Goal: Task Accomplishment & Management: Manage account settings

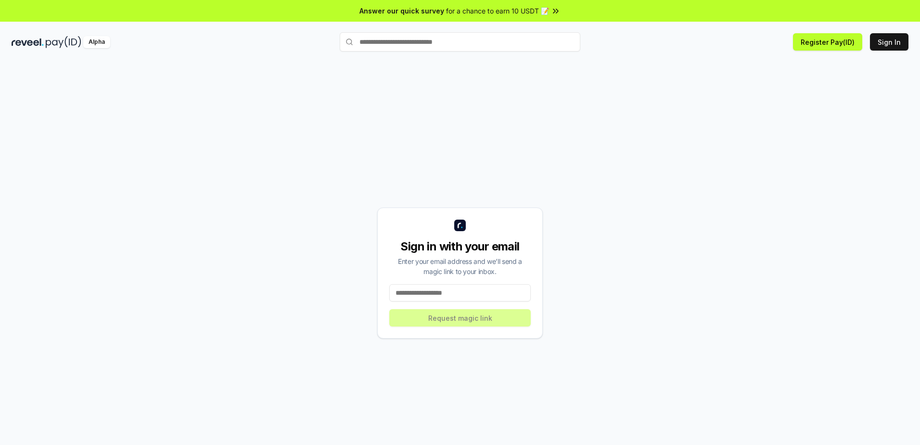
click at [596, 220] on div "Sign in with your email Enter your email address and we’ll send a magic link to…" at bounding box center [460, 273] width 897 height 398
click at [480, 293] on input at bounding box center [459, 292] width 141 height 17
type input "**********"
click at [468, 320] on button "Request magic link" at bounding box center [459, 317] width 141 height 17
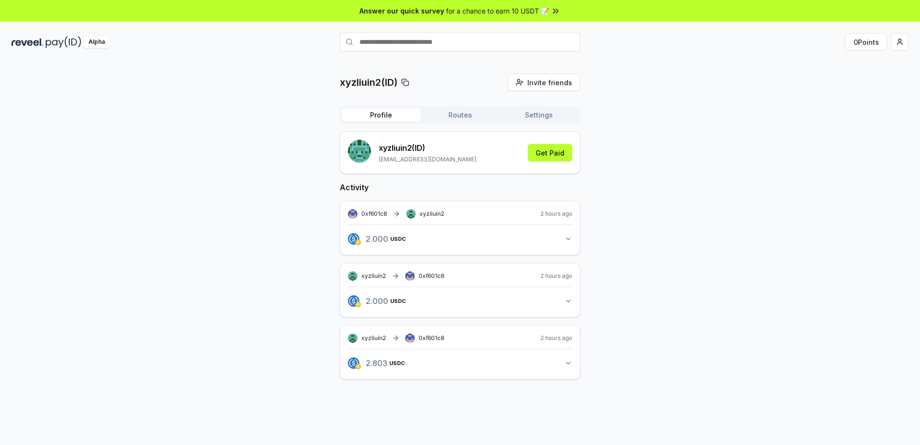
click at [441, 338] on span "0xf601c8" at bounding box center [432, 337] width 26 height 7
drag, startPoint x: 730, startPoint y: 221, endPoint x: 435, endPoint y: 116, distance: 314.0
click at [730, 222] on div "xyzliuin2(ID) Invite friends Invite Profile Routes Settings xyzliuin2 (ID) 2363…" at bounding box center [460, 234] width 897 height 321
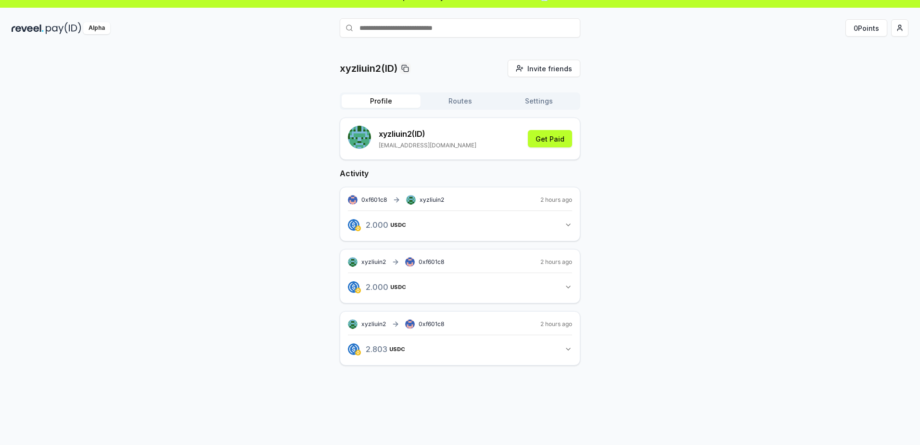
scroll to position [27, 0]
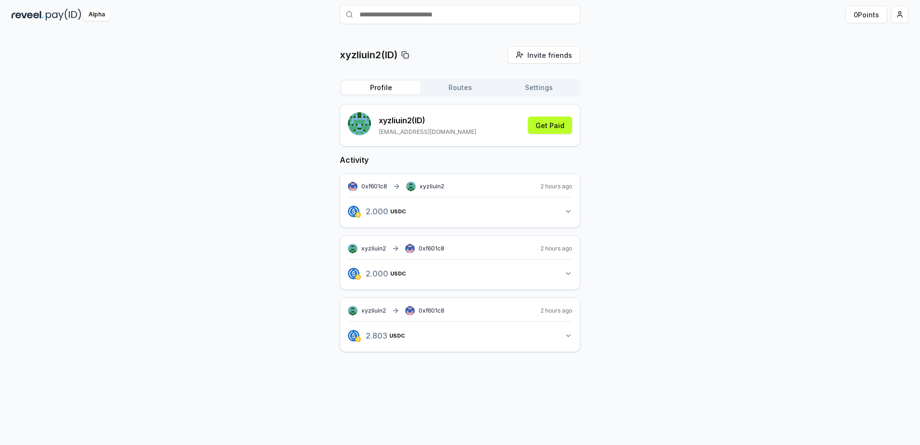
click at [567, 210] on icon "button" at bounding box center [568, 211] width 8 height 8
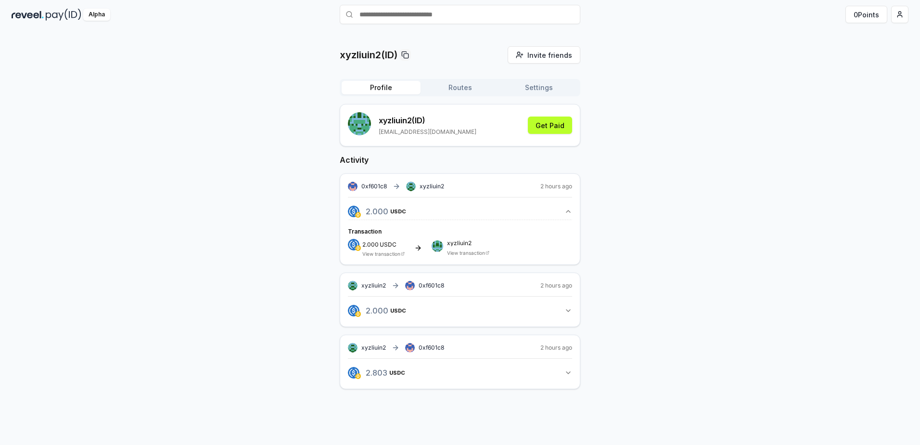
click at [565, 314] on icon "button" at bounding box center [568, 311] width 8 height 8
click at [570, 409] on icon "button" at bounding box center [568, 410] width 4 height 2
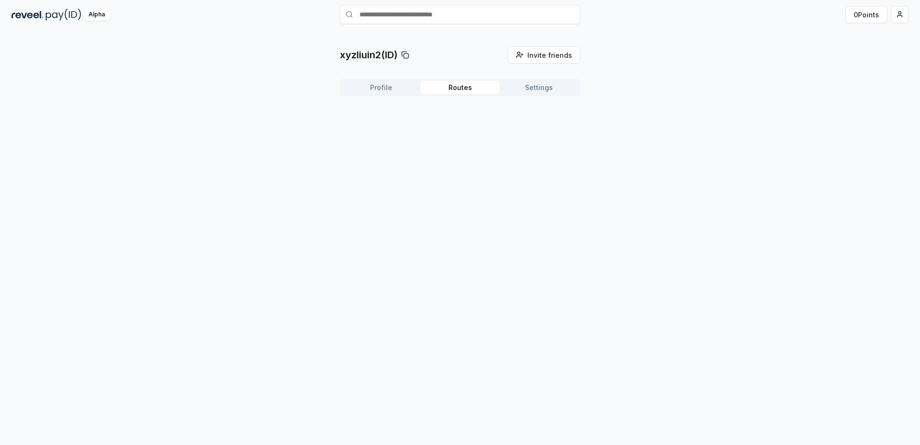
click at [450, 55] on div "xyzliuin2(ID) Invite friends Invite Profile Routes Settings" at bounding box center [460, 75] width 241 height 58
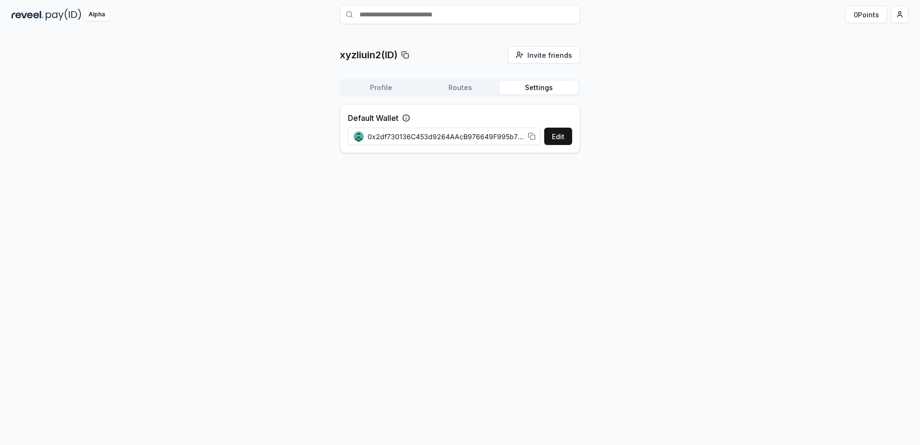
click at [529, 87] on button "Settings" at bounding box center [538, 87] width 79 height 13
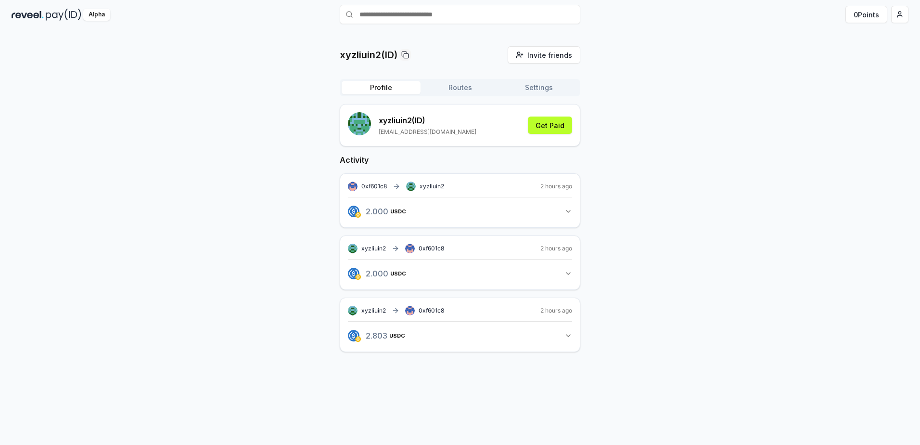
click at [385, 85] on button "Profile" at bounding box center [381, 87] width 79 height 13
click at [546, 128] on button "Get Paid" at bounding box center [550, 124] width 44 height 17
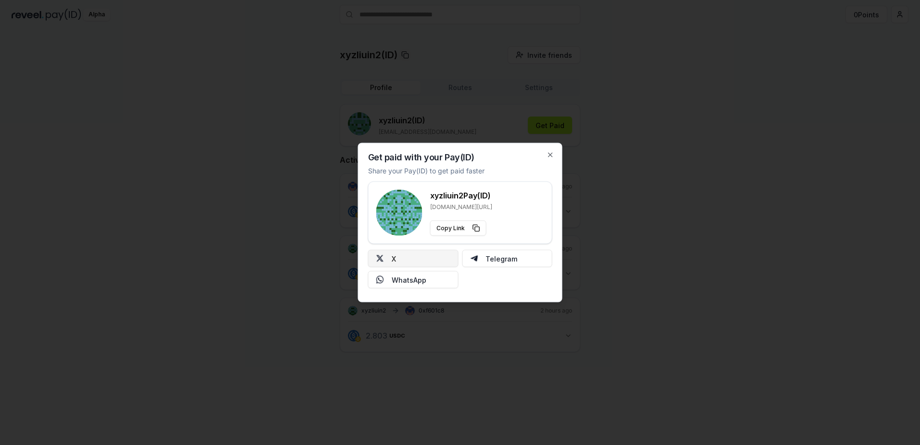
click at [443, 261] on button "X" at bounding box center [413, 258] width 90 height 17
drag, startPoint x: 432, startPoint y: 259, endPoint x: 713, endPoint y: 162, distance: 296.9
click at [713, 162] on div at bounding box center [460, 222] width 920 height 445
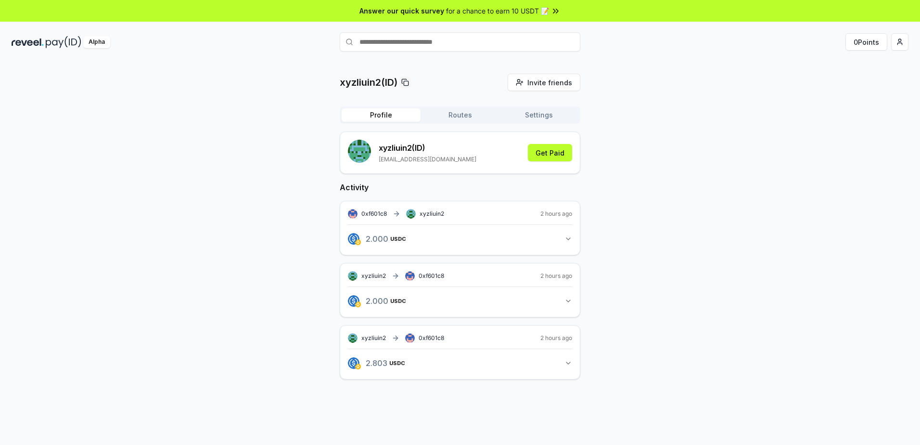
click at [384, 160] on p "2363773555@qq.com" at bounding box center [428, 159] width 98 height 8
click at [896, 47] on html "Answer our quick survey for a chance to earn 10 USDT 📝 Alpha 0 Points xyzliuin2…" at bounding box center [460, 222] width 920 height 445
click at [739, 118] on html "Answer our quick survey for a chance to earn 10 USDT 📝 Alpha 0 Points xyzliuin2…" at bounding box center [460, 222] width 920 height 445
click at [903, 43] on html "Answer our quick survey for a chance to earn 10 USDT 📝 Alpha 0 Points xyzliuin2…" at bounding box center [460, 222] width 920 height 445
click at [830, 97] on div "Connect Wallet" at bounding box center [854, 99] width 107 height 16
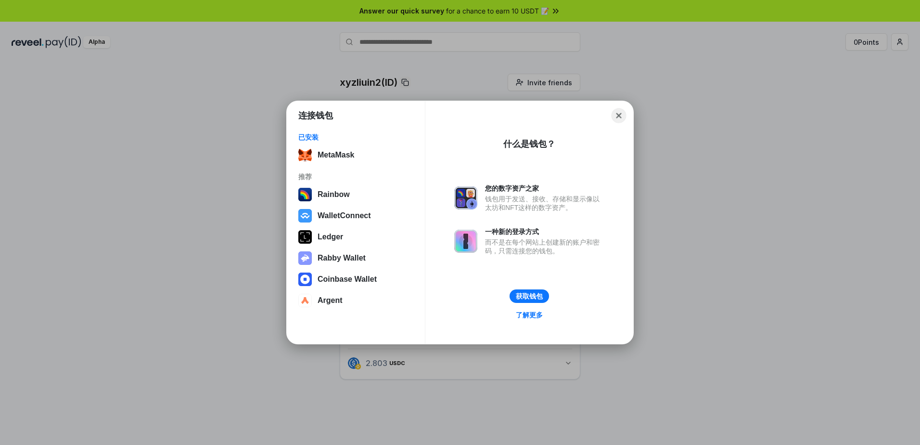
click at [620, 114] on button "Close" at bounding box center [619, 115] width 15 height 15
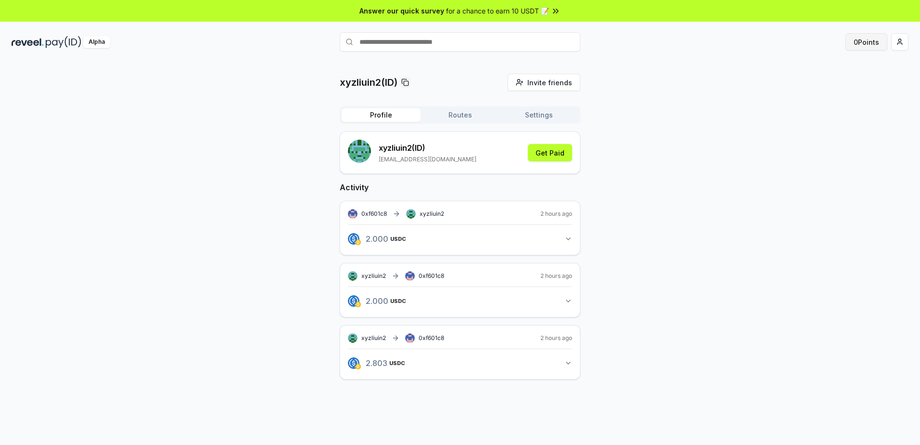
click at [871, 44] on button "0 Points" at bounding box center [866, 41] width 42 height 17
click at [730, 282] on div "xyzliuin2(ID) Invite friends Invite Profile Routes Settings xyzliuin2 (ID) 2363…" at bounding box center [460, 234] width 897 height 321
click at [561, 241] on button "2.000 USDC 2 USDC" at bounding box center [460, 238] width 224 height 16
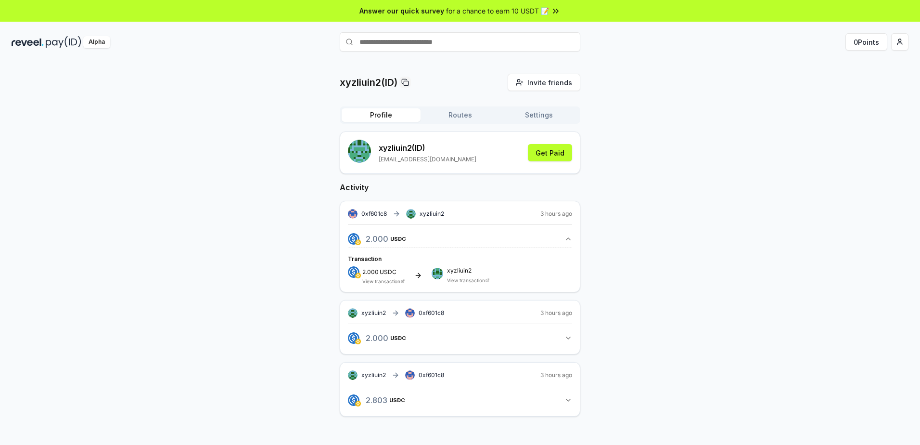
drag, startPoint x: 448, startPoint y: 269, endPoint x: 409, endPoint y: 276, distance: 39.6
click at [447, 269] on span "xyzliuin2" at bounding box center [468, 271] width 42 height 6
click at [372, 276] on div "2.000 USDC View transaction" at bounding box center [383, 275] width 42 height 18
click at [365, 269] on span "2.000" at bounding box center [370, 271] width 16 height 7
click at [384, 267] on div "2.000 USDC" at bounding box center [383, 271] width 42 height 10
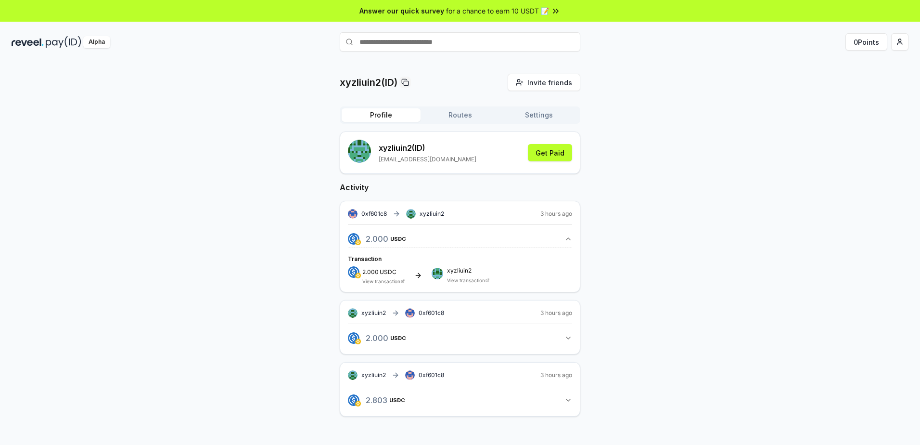
click at [420, 280] on div "2.000 USDC View transaction xyzliuin2 View transaction" at bounding box center [460, 275] width 224 height 18
click at [388, 284] on div "0xf601c8 xyzliuin2 3 hours ago 2.000 USDC 2 USDC Transaction 2.000 USDC View tr…" at bounding box center [460, 246] width 241 height 91
click at [396, 280] on link "View transaction" at bounding box center [381, 281] width 38 height 6
